Goal: Task Accomplishment & Management: Use online tool/utility

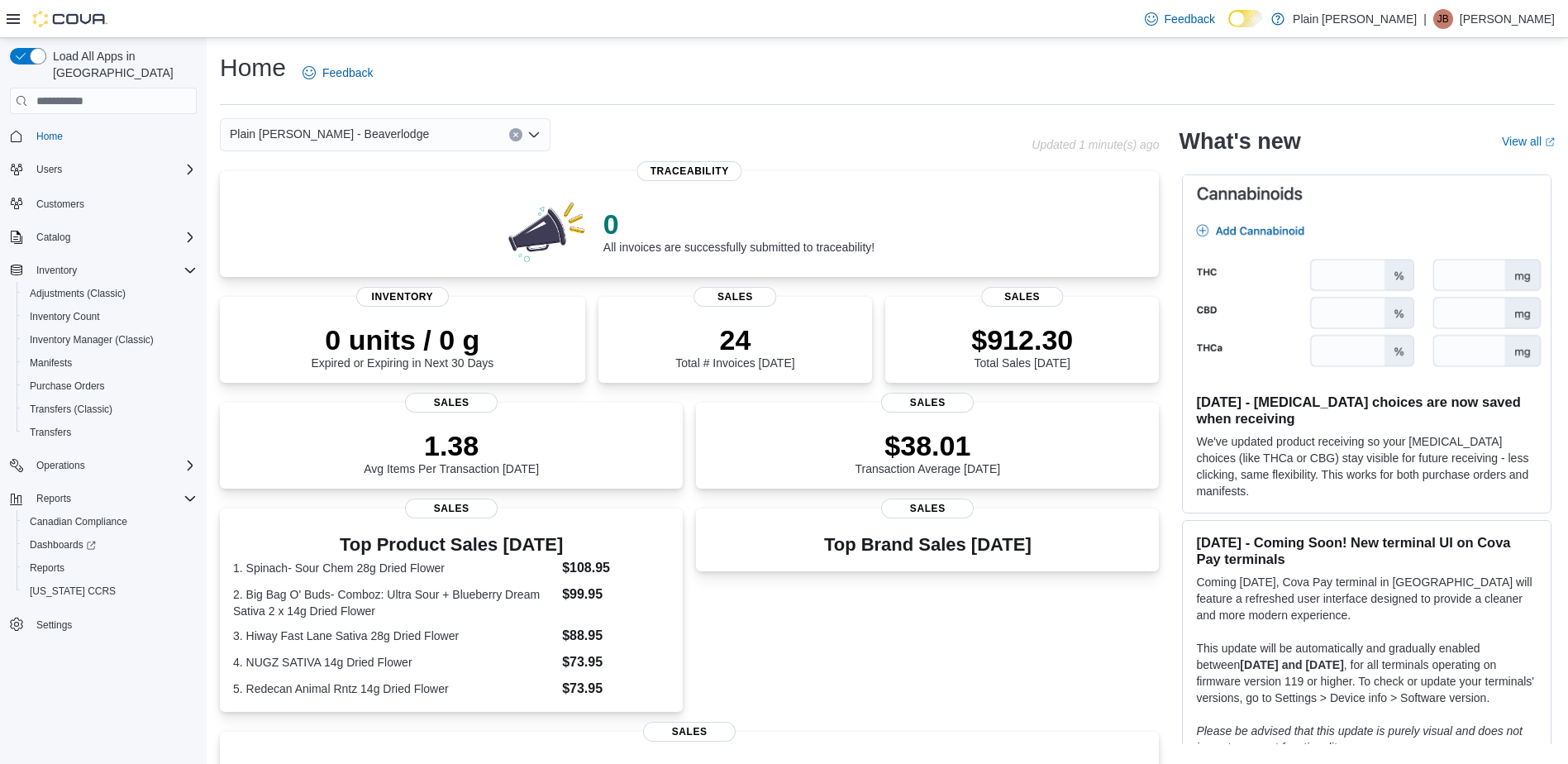
click at [534, 134] on icon "Open list of options" at bounding box center [534, 134] width 13 height 13
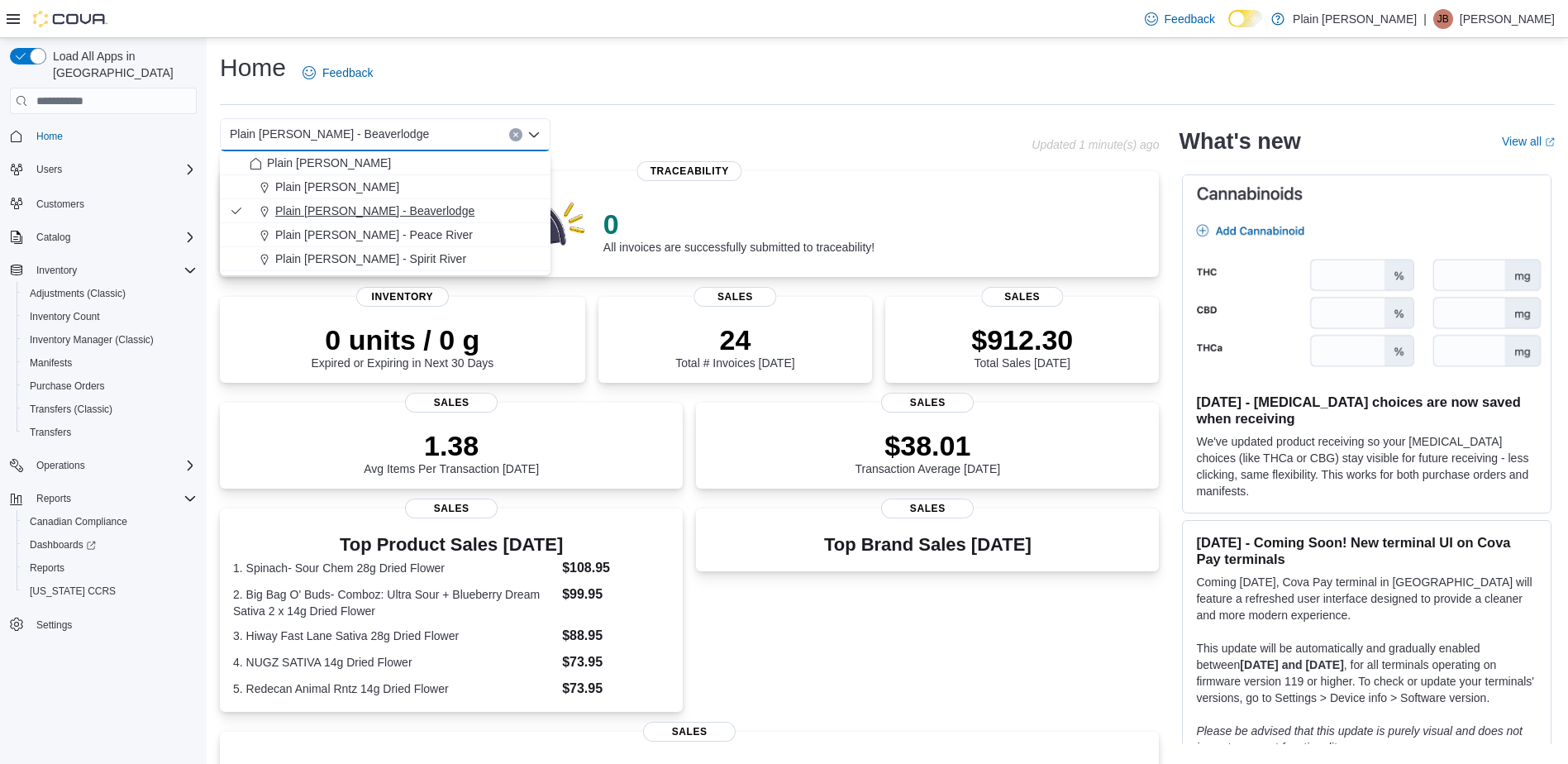
click at [349, 207] on span "Plain [PERSON_NAME] - Beaverlodge" at bounding box center [374, 210] width 199 height 16
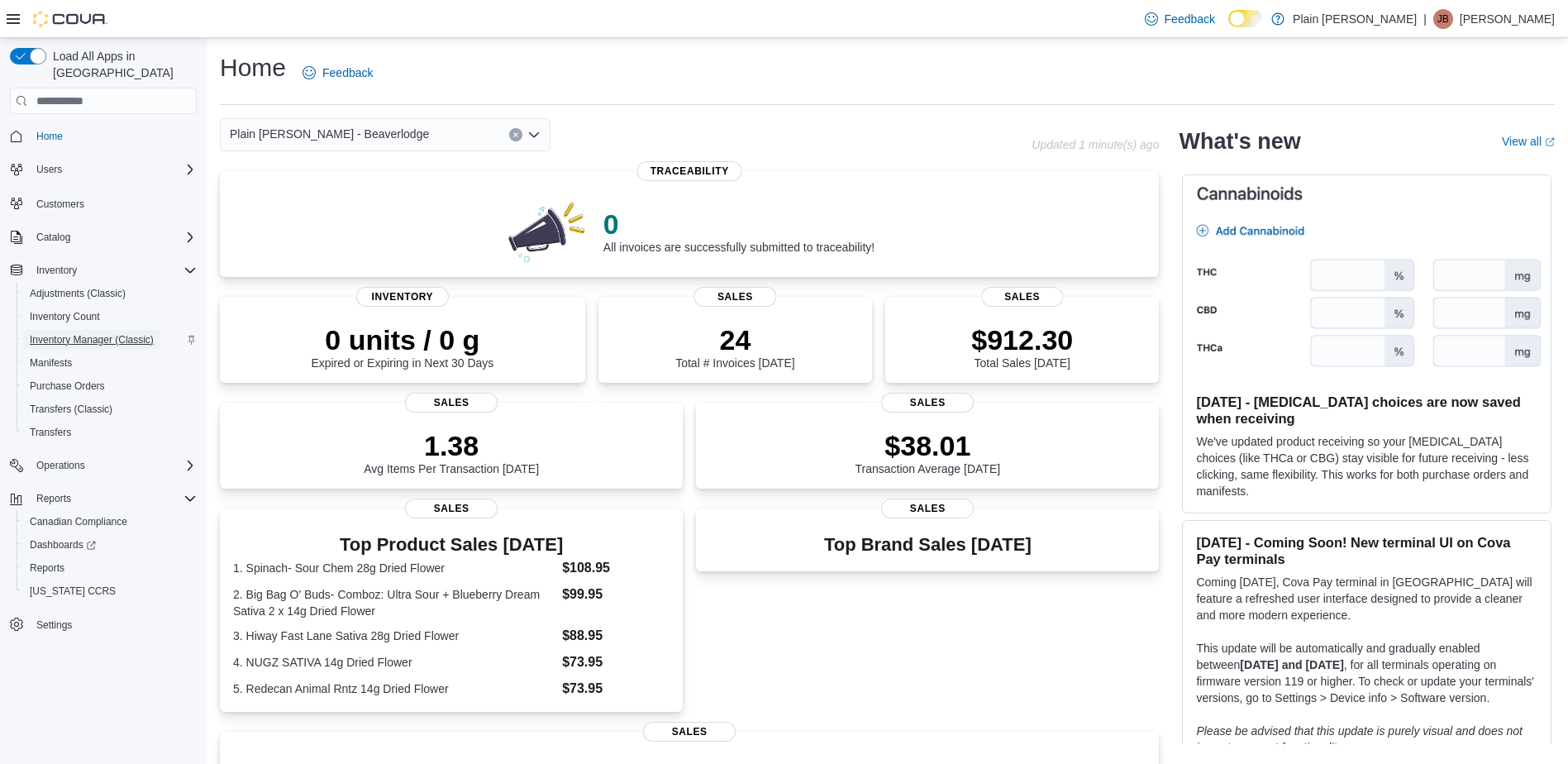
click at [95, 333] on span "Inventory Manager (Classic)" at bounding box center [91, 339] width 124 height 13
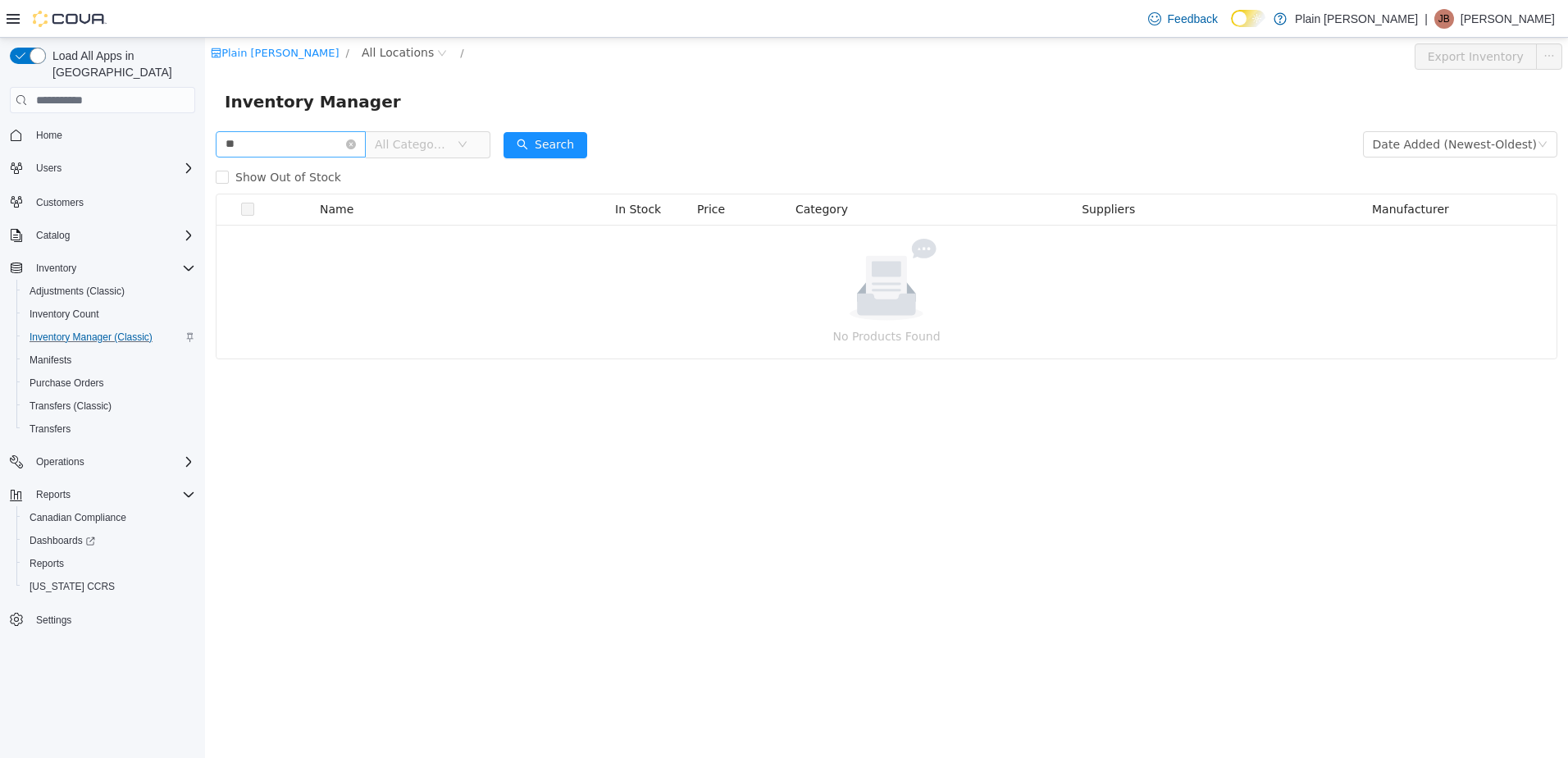
type input "*"
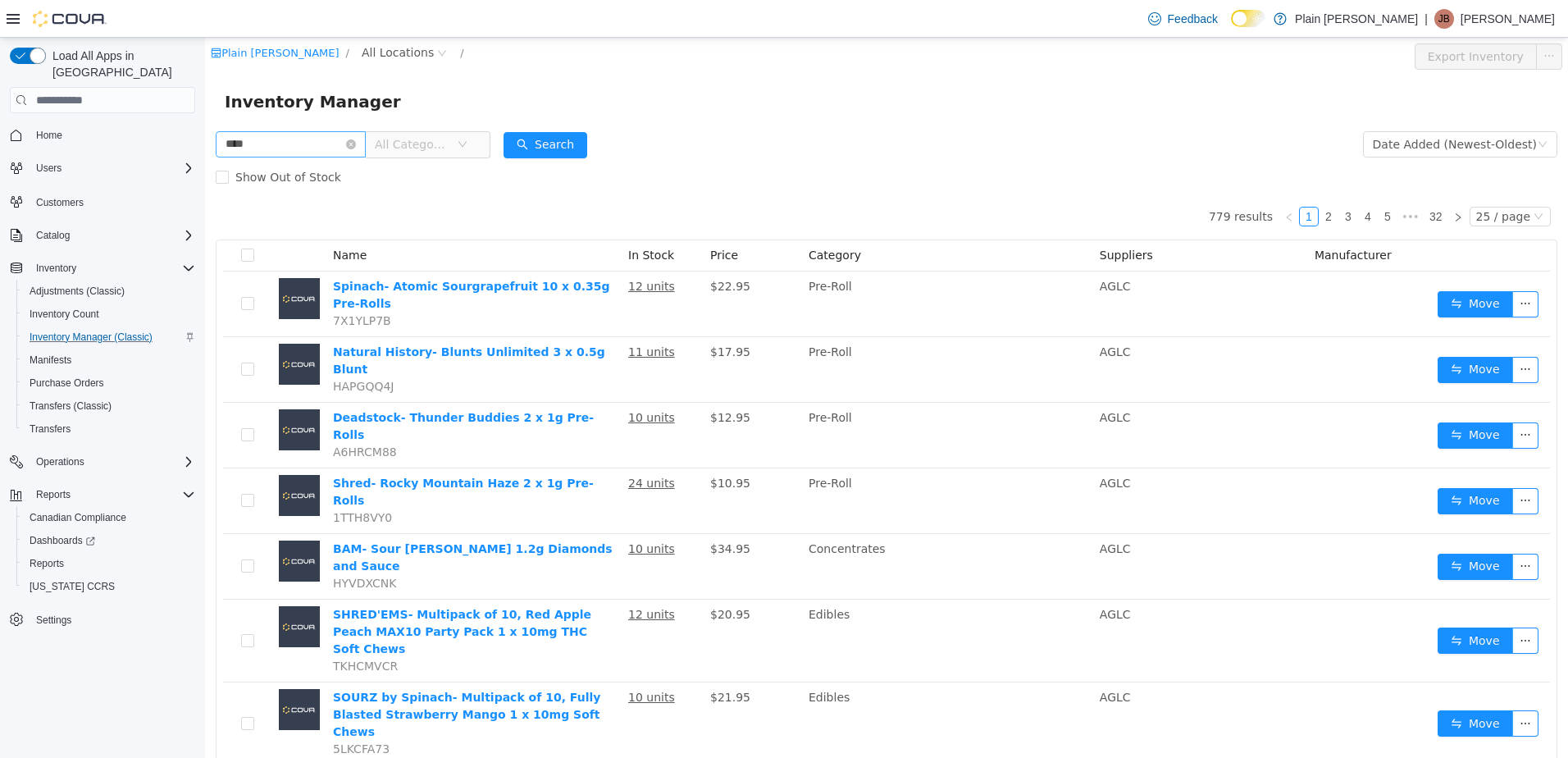
type input "****"
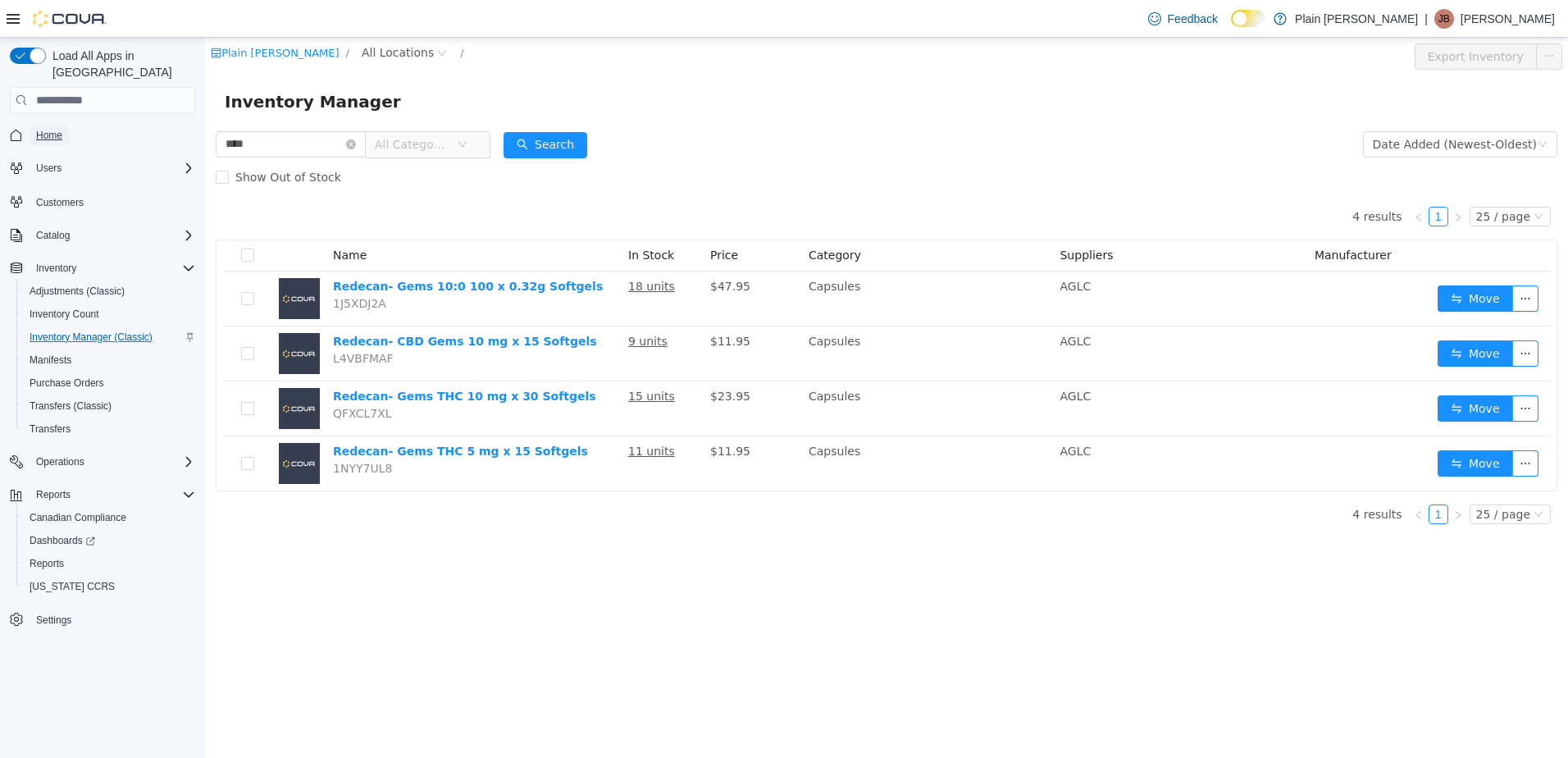
click at [51, 129] on span "Home" at bounding box center [49, 135] width 27 height 13
